Goal: Task Accomplishment & Management: Manage account settings

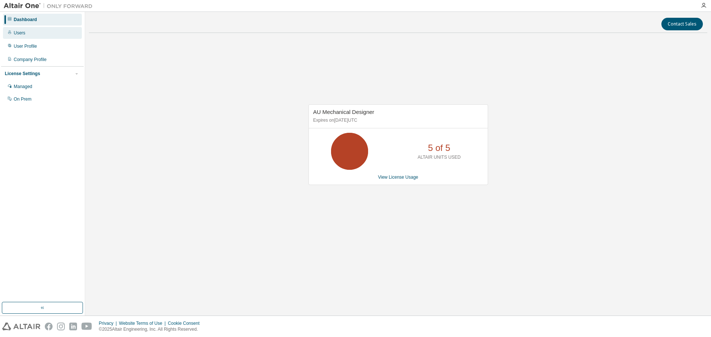
click at [36, 32] on div "Users" at bounding box center [42, 33] width 79 height 12
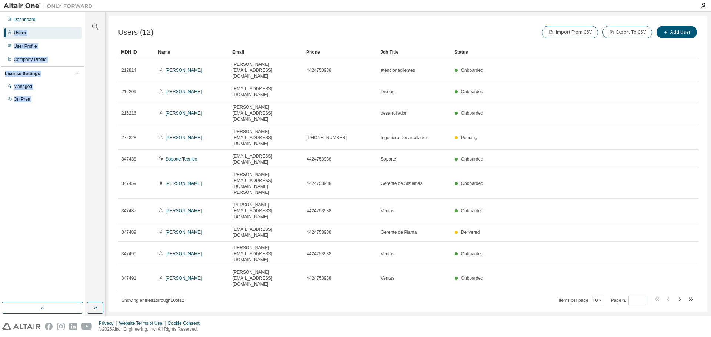
drag, startPoint x: 70, startPoint y: 21, endPoint x: 36, endPoint y: 113, distance: 98.4
click at [36, 113] on div "Dashboard Users User Profile Company Profile License Settings Managed On Prem" at bounding box center [42, 157] width 83 height 289
click at [27, 173] on div "Dashboard Users User Profile Company Profile License Settings Managed On Prem" at bounding box center [42, 157] width 83 height 289
click at [96, 308] on icon "button" at bounding box center [96, 308] width 1 height 3
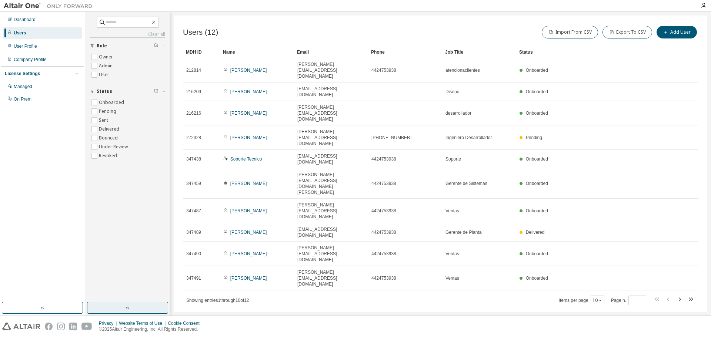
click at [106, 313] on button "button" at bounding box center [127, 308] width 81 height 12
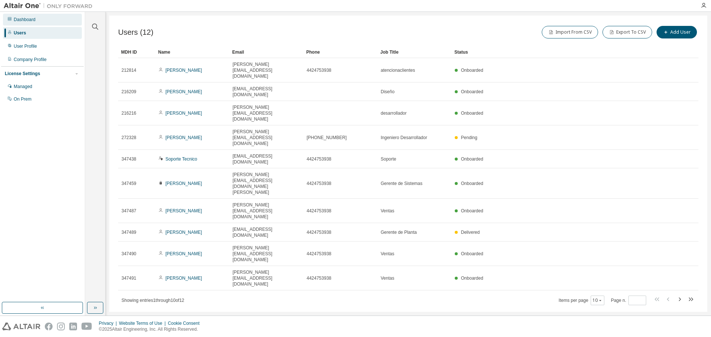
click at [45, 16] on div "Dashboard" at bounding box center [42, 20] width 79 height 12
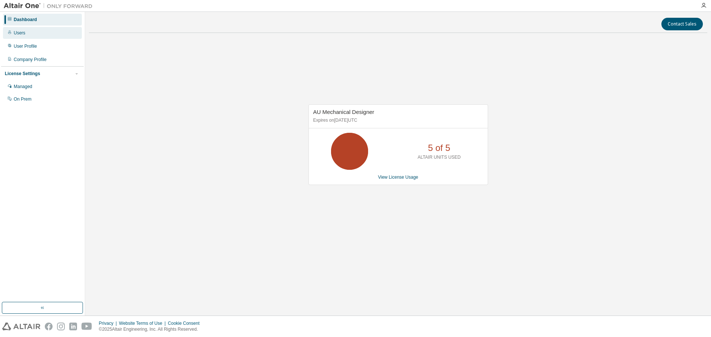
click at [48, 37] on div "Users" at bounding box center [42, 33] width 79 height 12
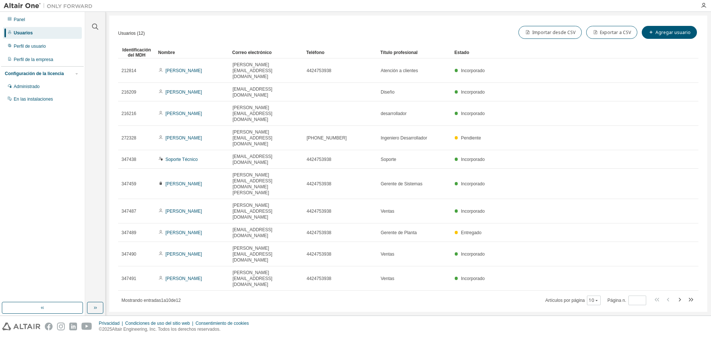
click at [464, 3] on div at bounding box center [396, 5] width 600 height 11
click at [51, 42] on div "Perfil de usuario" at bounding box center [42, 46] width 79 height 12
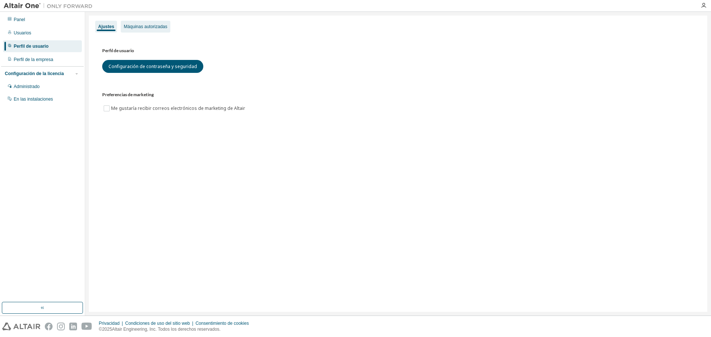
click at [153, 30] on div "Máquinas autorizadas" at bounding box center [145, 27] width 49 height 12
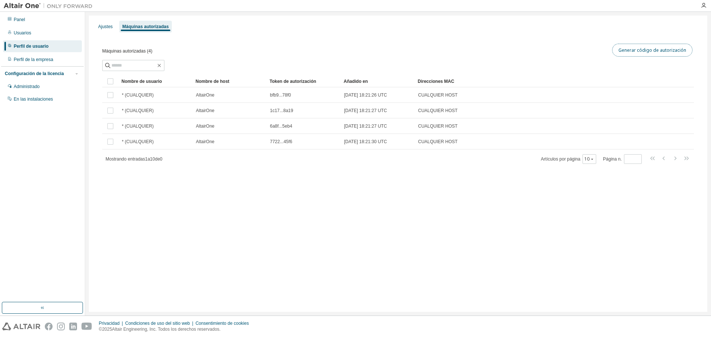
click at [667, 54] on button "Generar código de autorización" at bounding box center [652, 50] width 80 height 13
